Goal: Browse casually

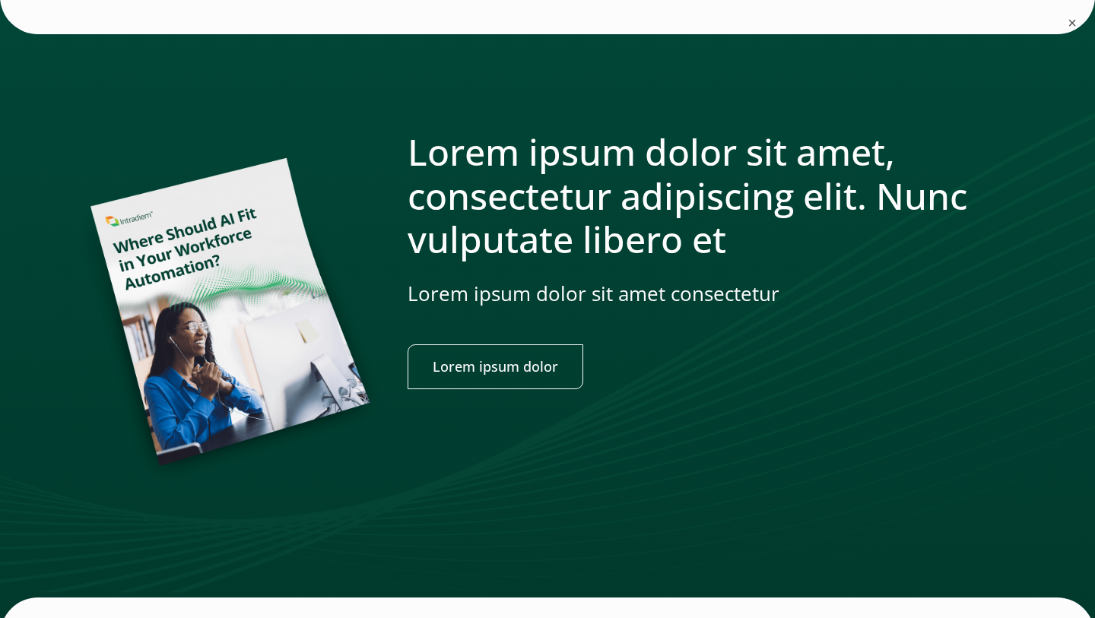
scroll to position [226, 0]
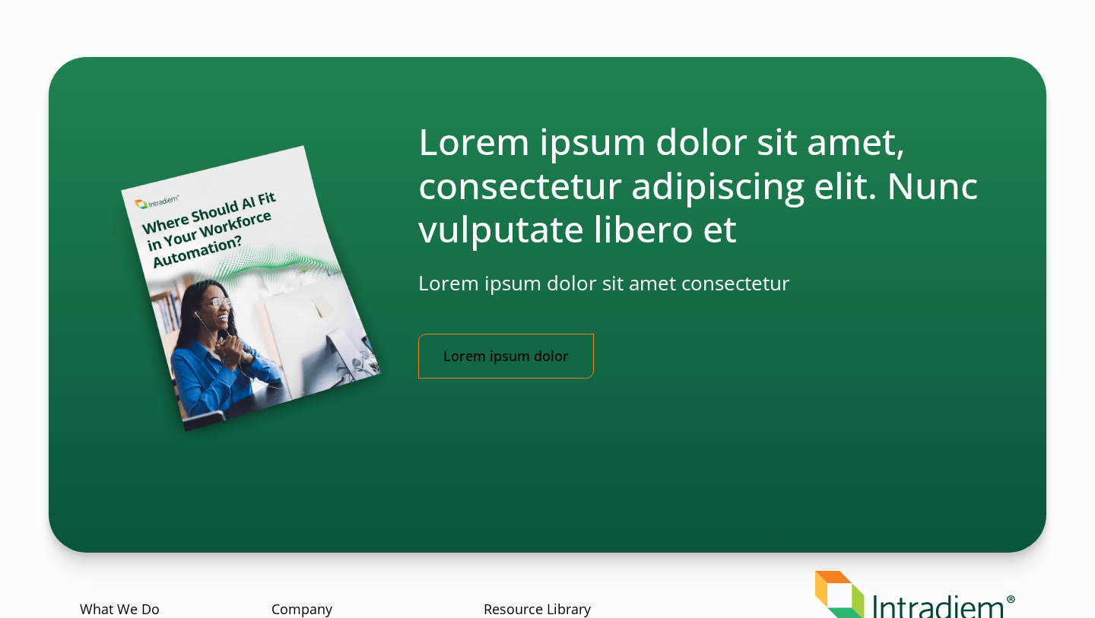
scroll to position [137, 0]
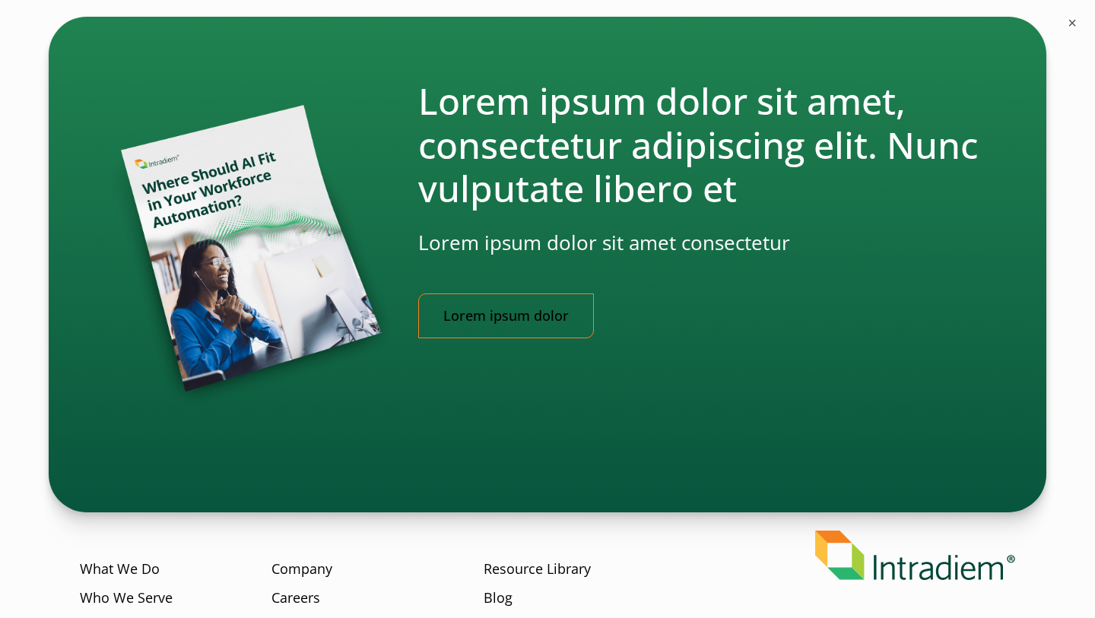
scroll to position [245, 0]
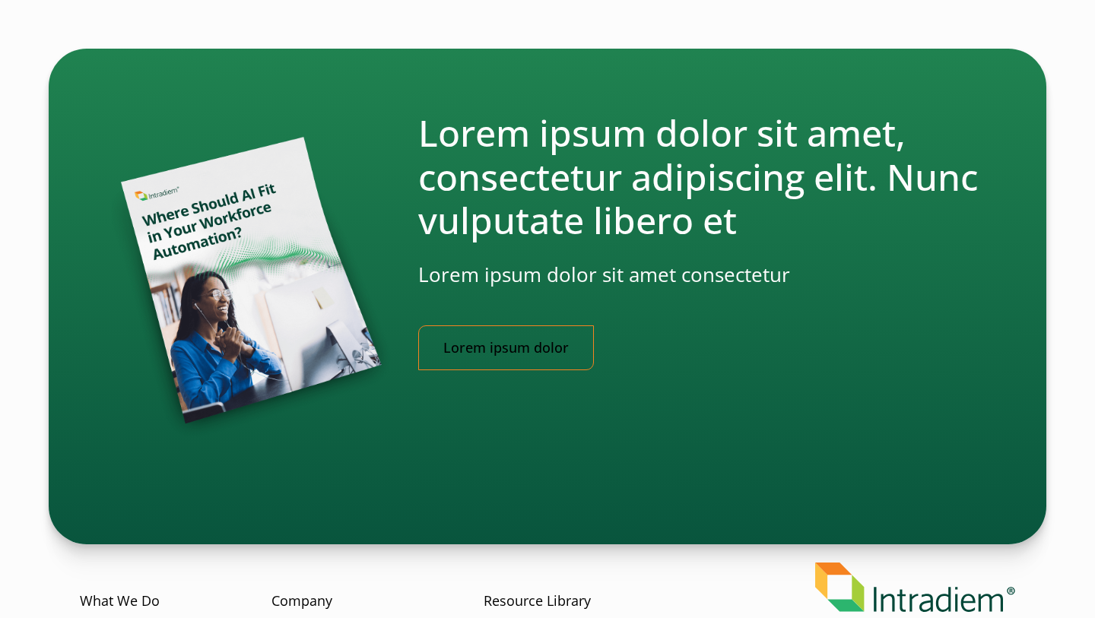
scroll to position [127, 0]
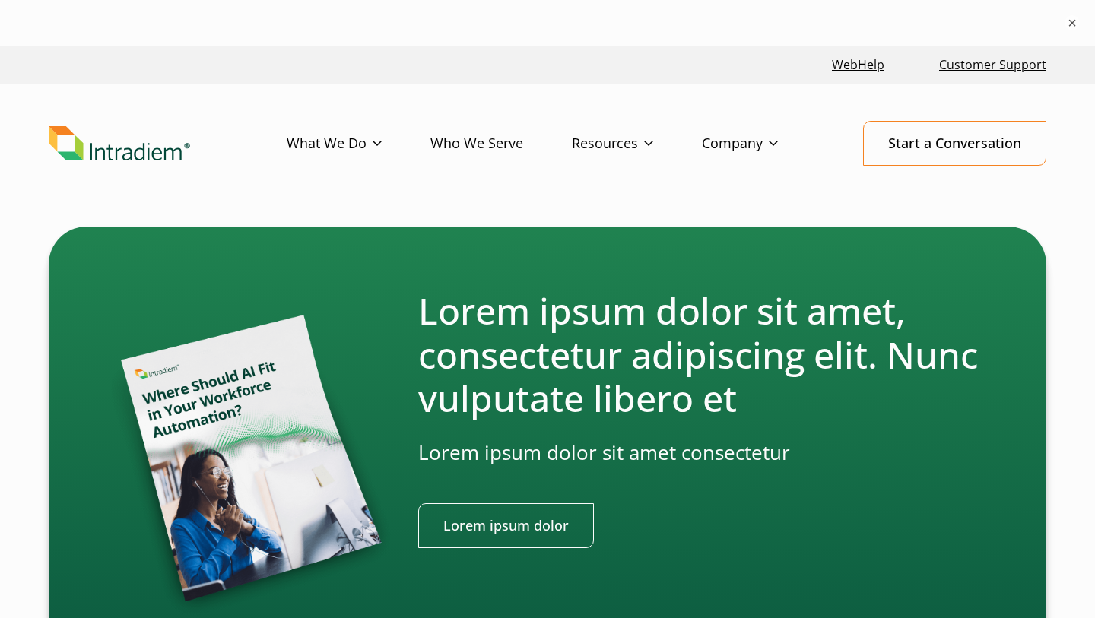
click at [683, 388] on h2 "Lorem ipsum dolor sit amet, consectetur adipiscing elit. Nunc vulputate libero …" at bounding box center [701, 355] width 566 height 132
